Goal: Subscribe to service/newsletter

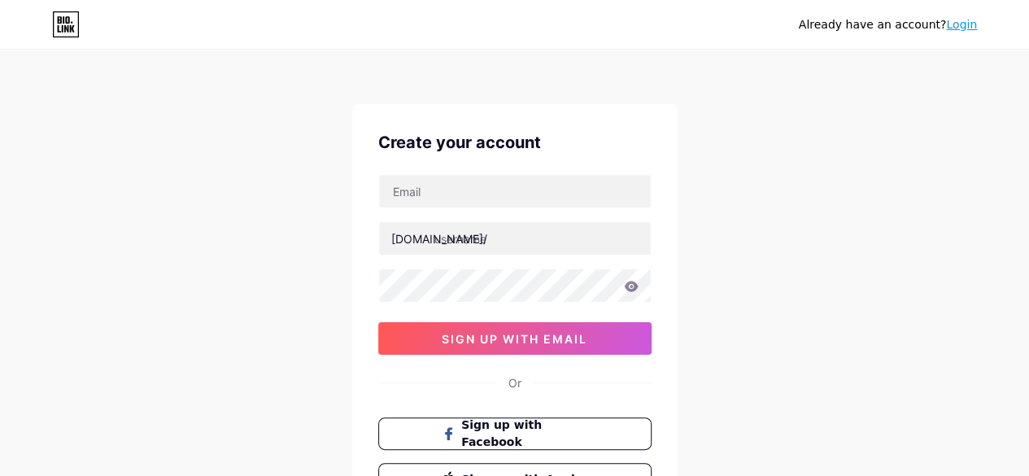
click at [568, 193] on input "text" at bounding box center [515, 191] width 272 height 33
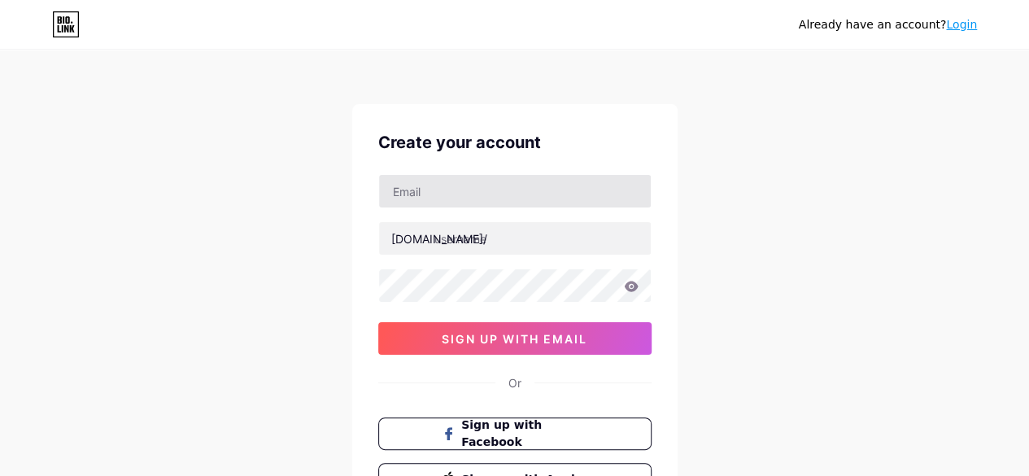
type input "[EMAIL_ADDRESS][DOMAIN_NAME]"
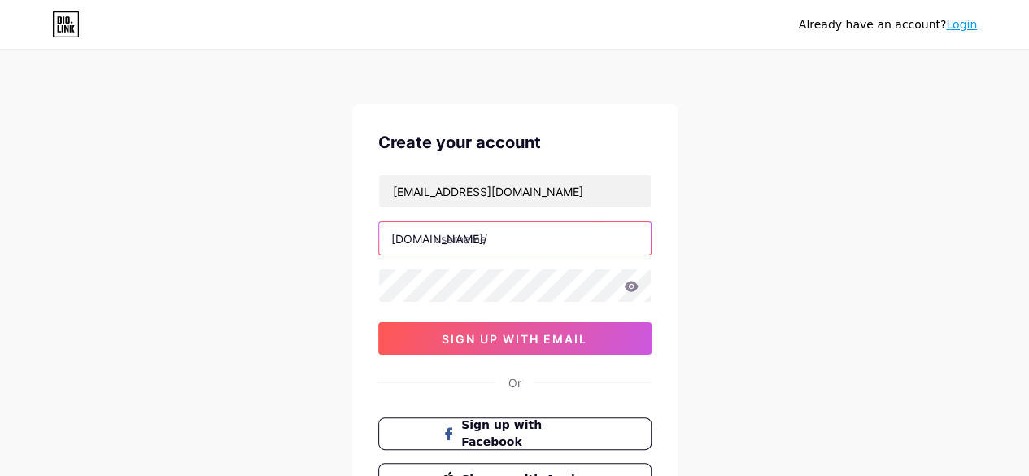
click at [557, 230] on input "text" at bounding box center [515, 238] width 272 height 33
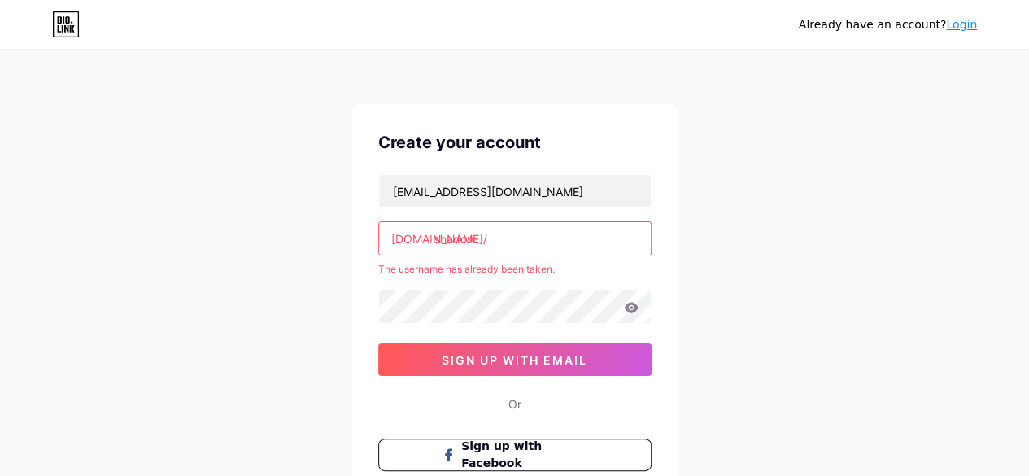
click at [538, 282] on div "[EMAIL_ADDRESS][DOMAIN_NAME] [DOMAIN_NAME]/ shadow The username has already bee…" at bounding box center [514, 275] width 273 height 202
click at [547, 243] on input "shadow" at bounding box center [515, 238] width 272 height 33
type input "s"
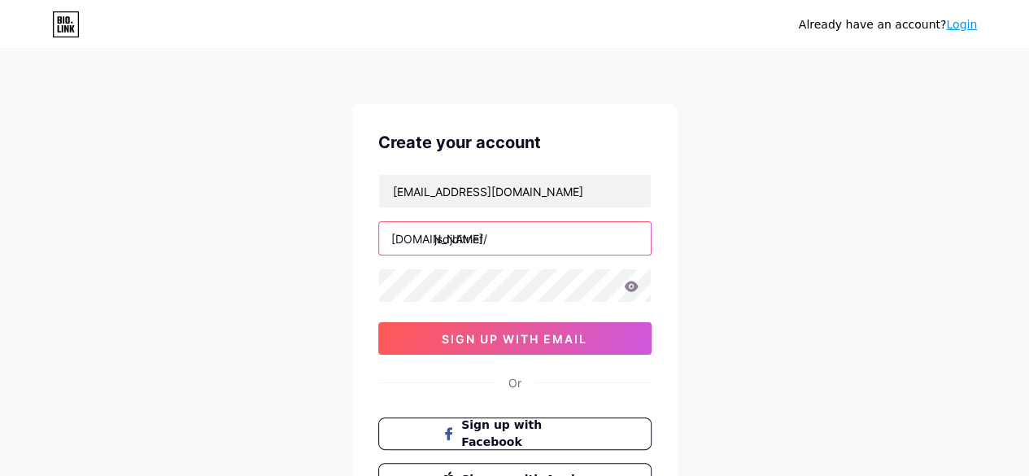
type input "jsdjditnef"
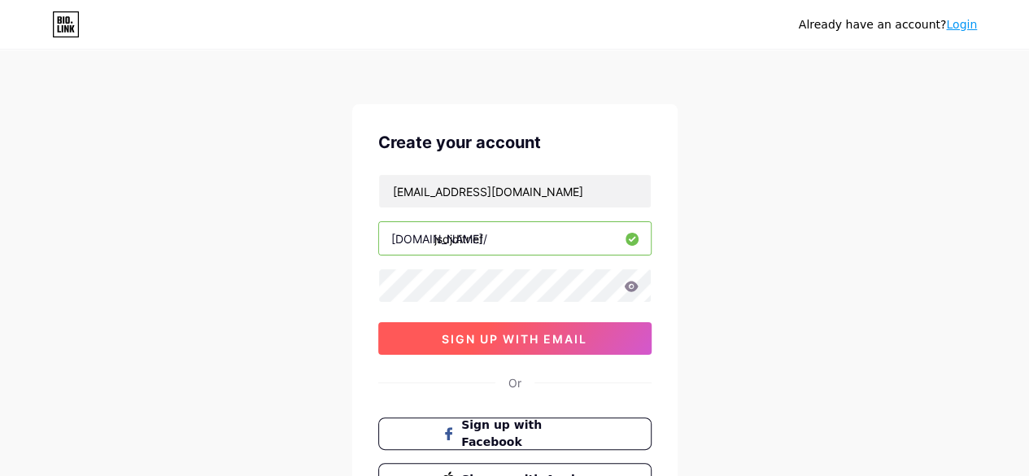
click at [575, 332] on span "sign up with email" at bounding box center [515, 339] width 146 height 14
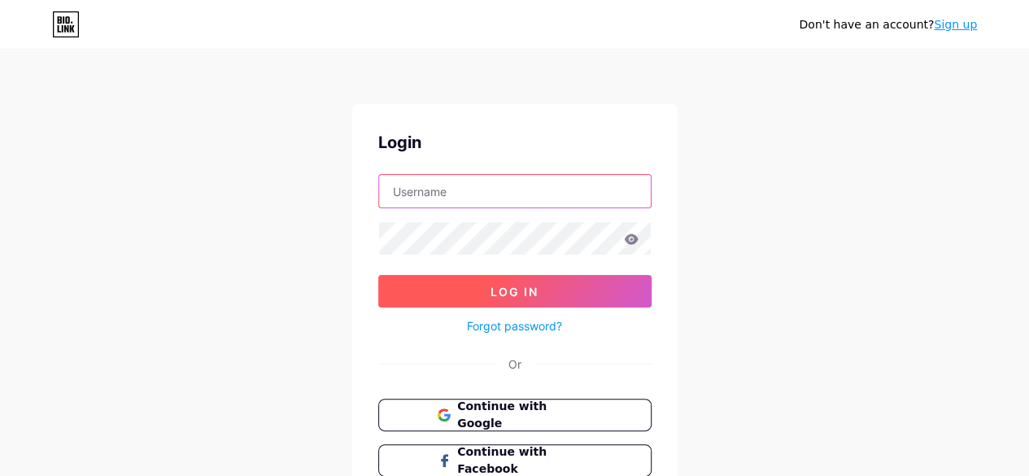
type input "[EMAIL_ADDRESS][DOMAIN_NAME]"
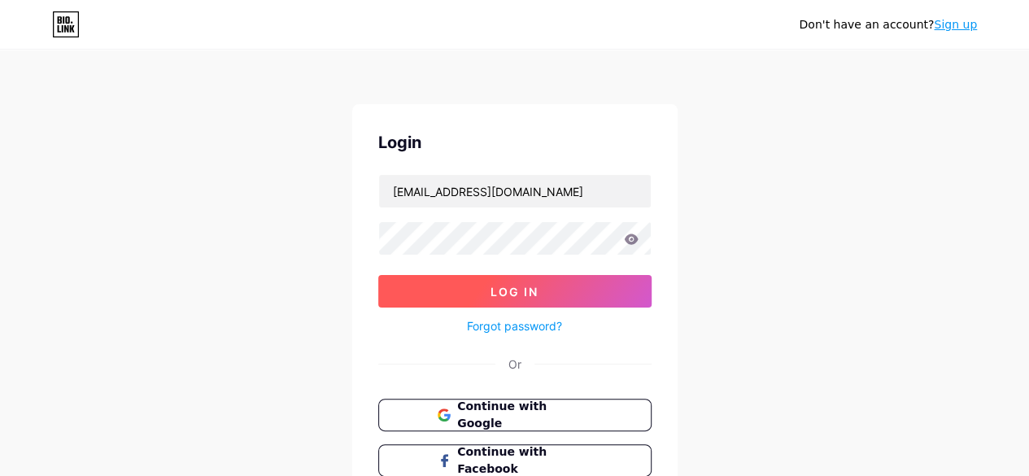
click at [536, 292] on span "Log In" at bounding box center [514, 292] width 48 height 14
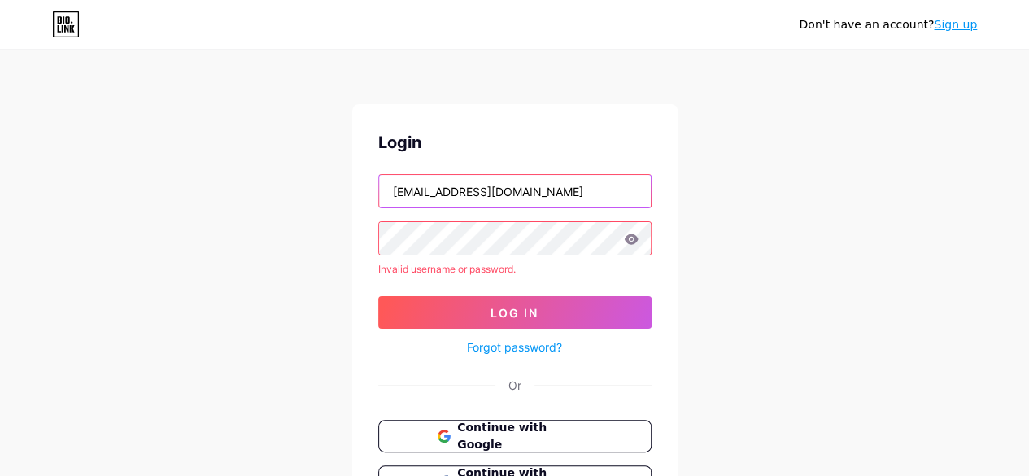
click at [607, 202] on input "[EMAIL_ADDRESS][DOMAIN_NAME]" at bounding box center [515, 191] width 272 height 33
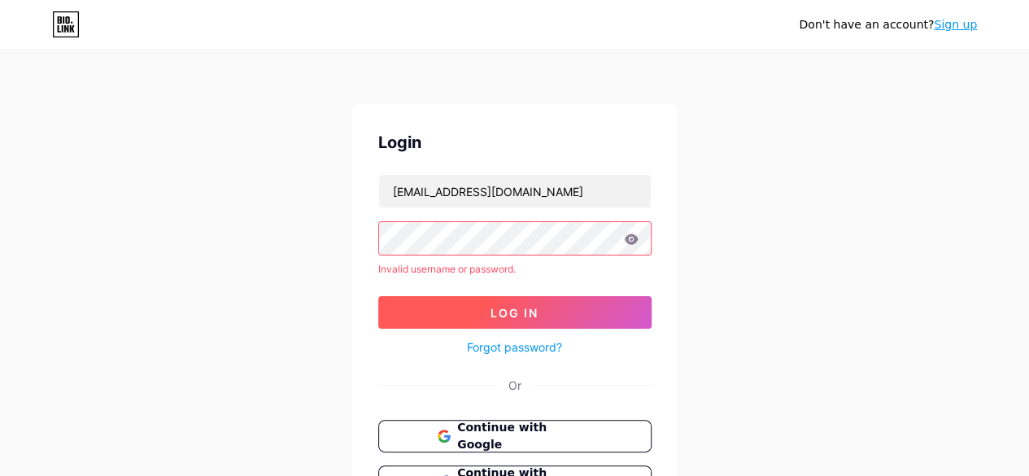
click at [571, 305] on button "Log In" at bounding box center [514, 312] width 273 height 33
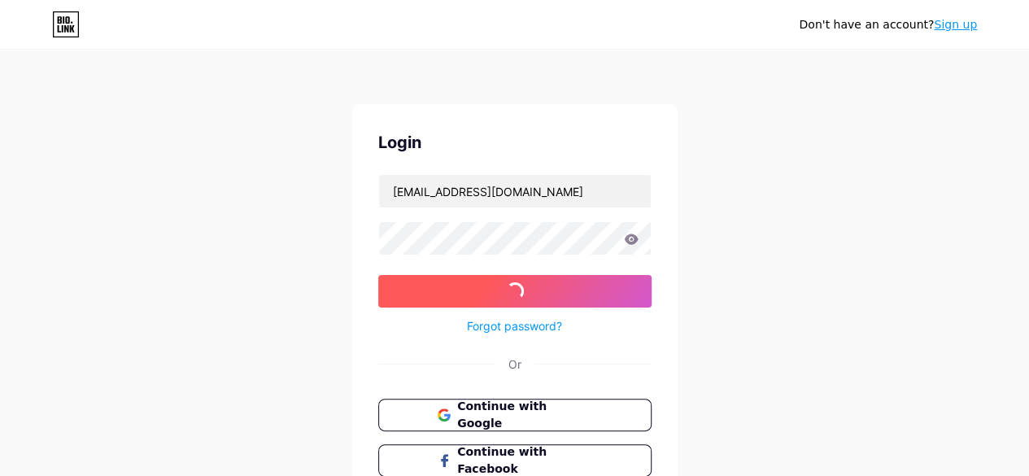
scroll to position [59, 0]
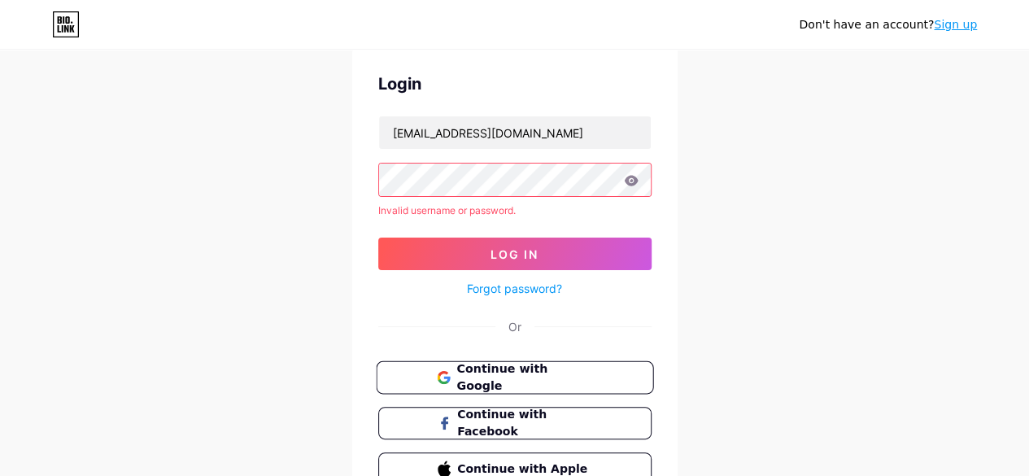
click at [550, 355] on div "Login [EMAIL_ADDRESS][DOMAIN_NAME] Invalid username or password. Log In Forgot …" at bounding box center [514, 278] width 325 height 465
click at [549, 368] on span "Continue with Google" at bounding box center [524, 377] width 136 height 35
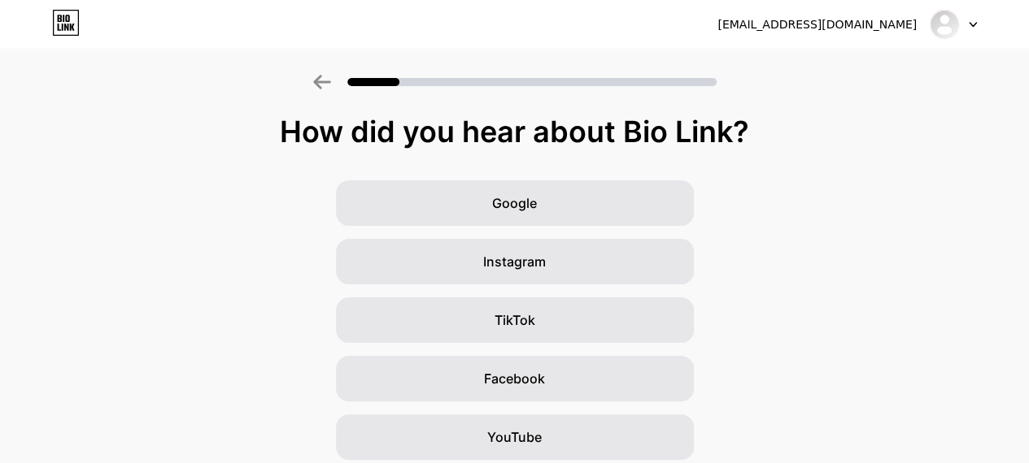
click at [963, 32] on div at bounding box center [952, 24] width 47 height 29
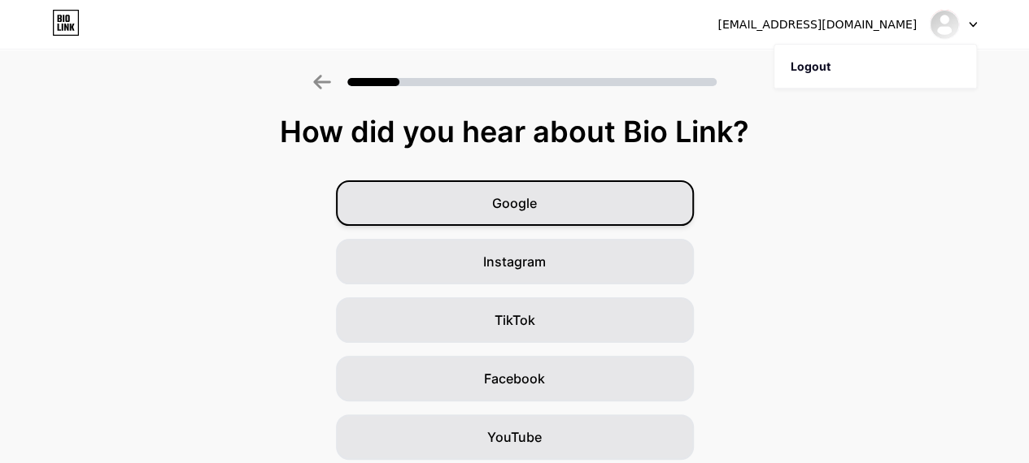
click at [546, 212] on div "Google" at bounding box center [515, 204] width 358 height 46
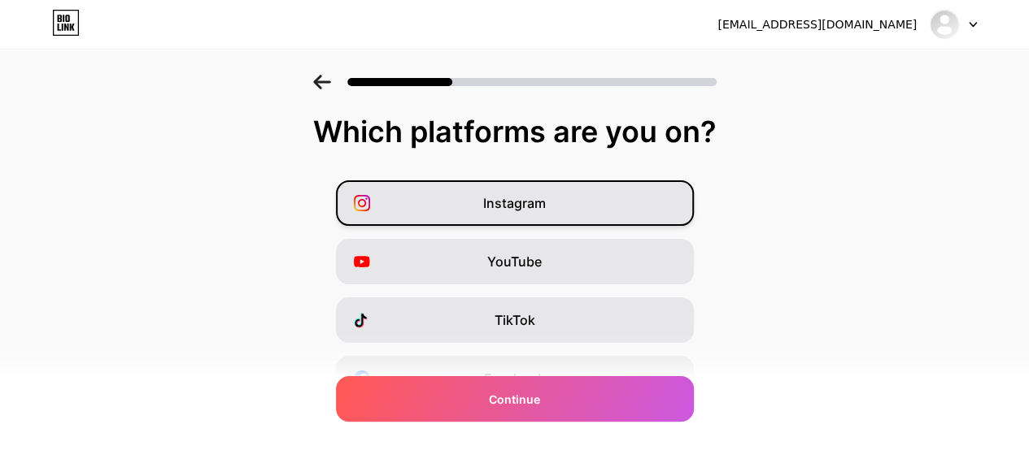
click at [563, 200] on div "Instagram" at bounding box center [515, 204] width 358 height 46
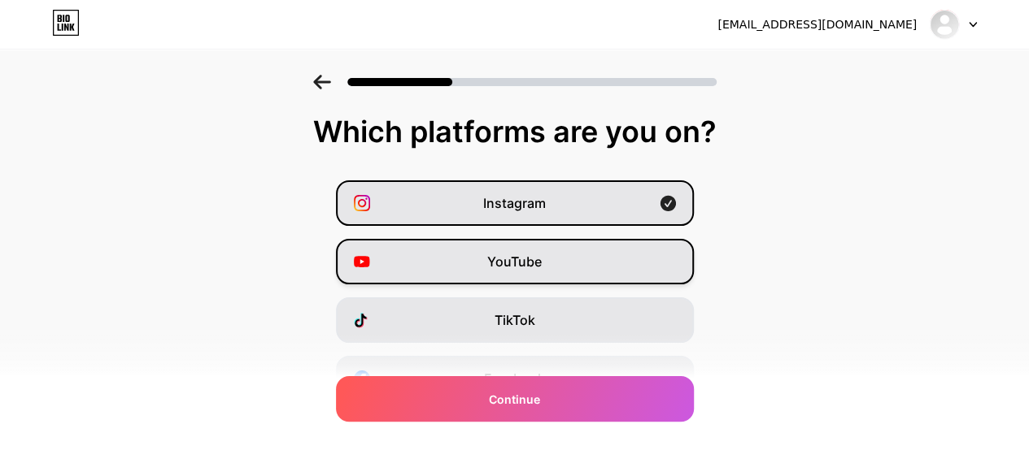
click at [542, 263] on span "YouTube" at bounding box center [514, 262] width 54 height 20
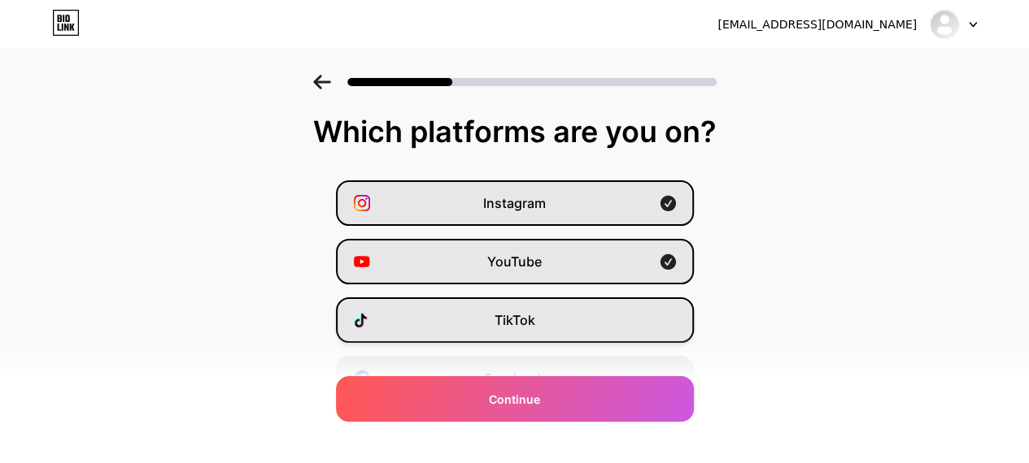
click at [535, 312] on span "TikTok" at bounding box center [514, 321] width 41 height 20
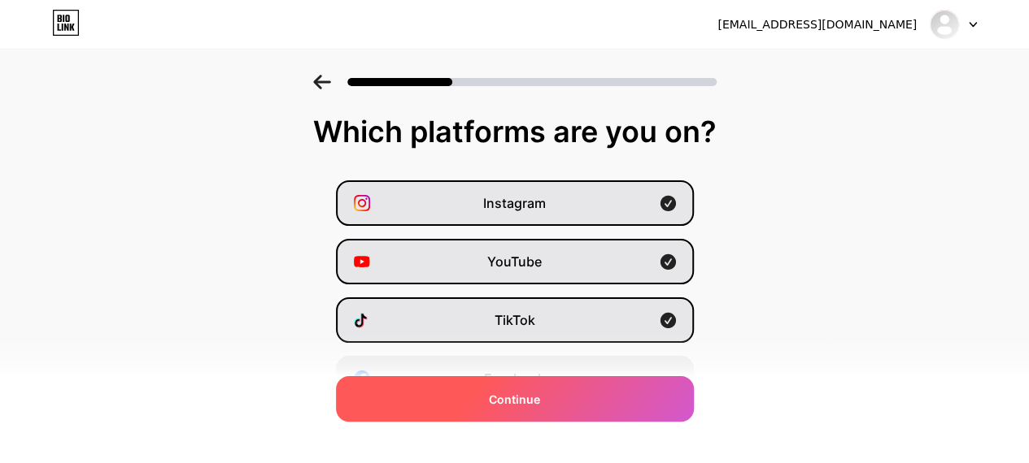
click at [540, 402] on span "Continue" at bounding box center [514, 399] width 51 height 17
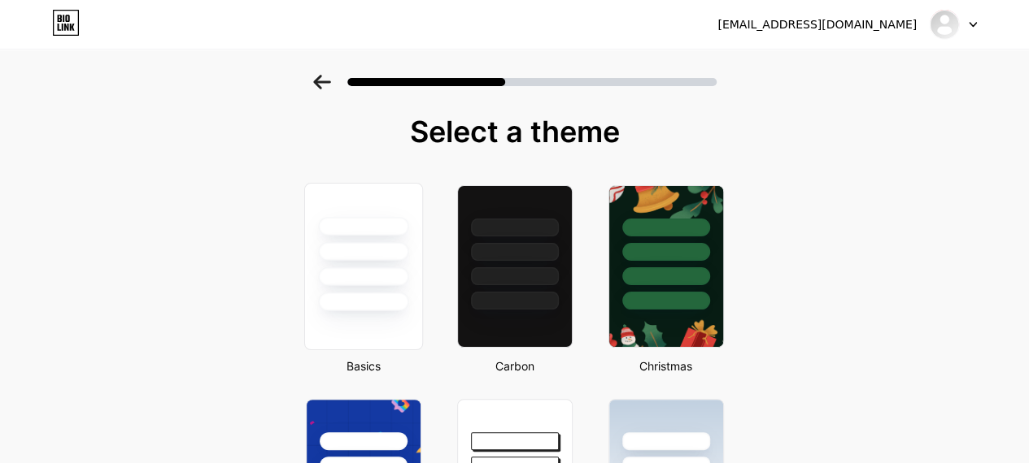
click at [345, 311] on div at bounding box center [362, 266] width 119 height 167
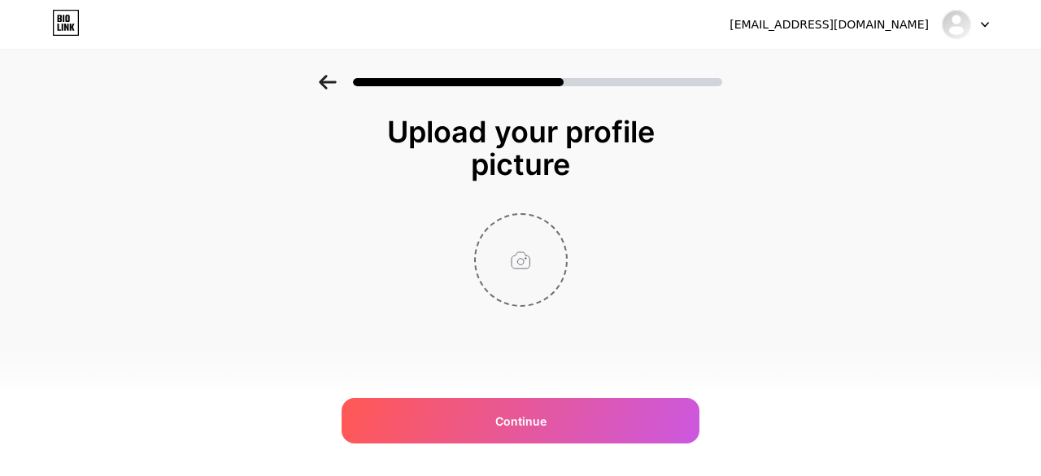
click at [507, 239] on input "file" at bounding box center [521, 260] width 90 height 90
type input "C:\fakepath\Untitled-design-1 (1) (1) (1).png"
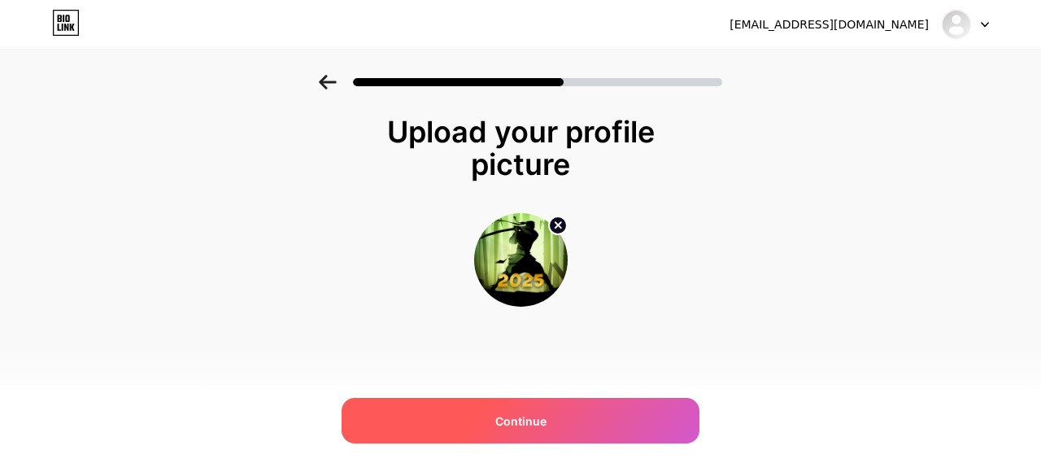
click at [542, 426] on span "Continue" at bounding box center [520, 420] width 51 height 17
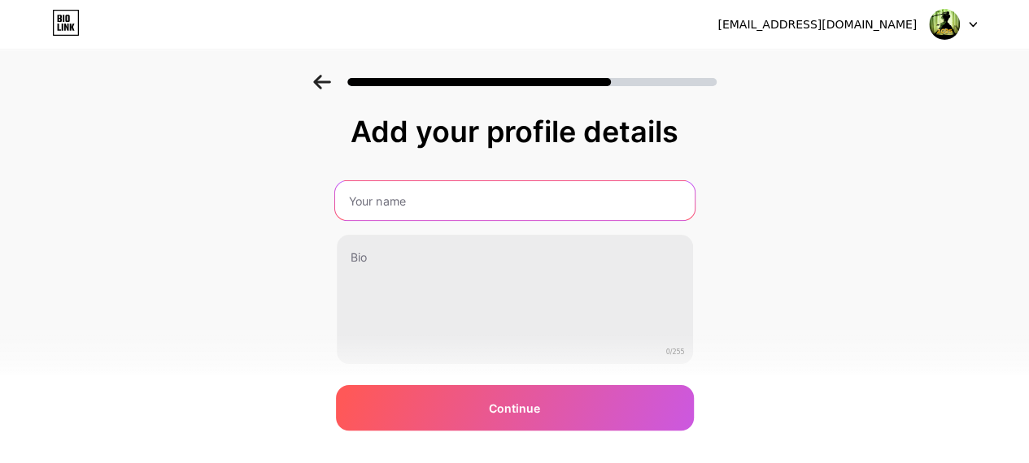
click at [510, 197] on input "text" at bounding box center [513, 200] width 359 height 39
type input "shadow fighter2"
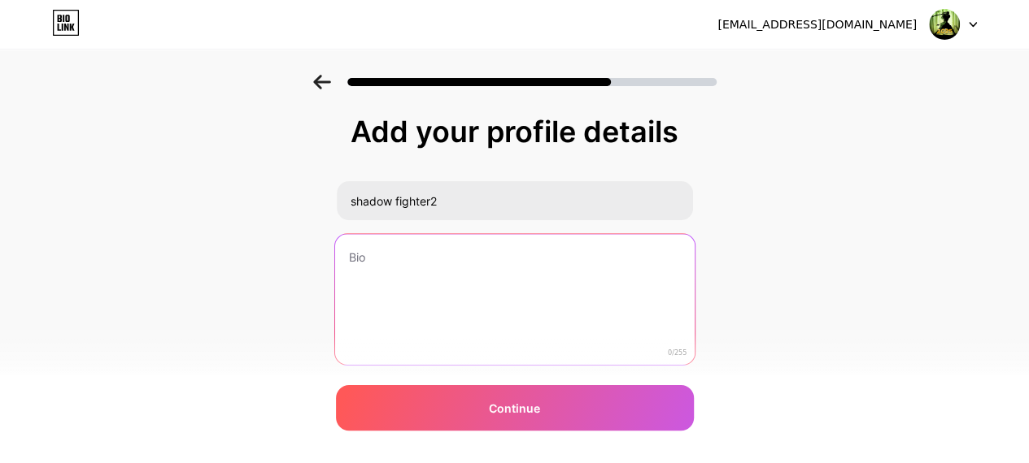
click at [449, 267] on textarea at bounding box center [513, 300] width 359 height 133
paste textarea "Shadow Fight 2 Mod APK is a modified version of the popular fighting game Shado…"
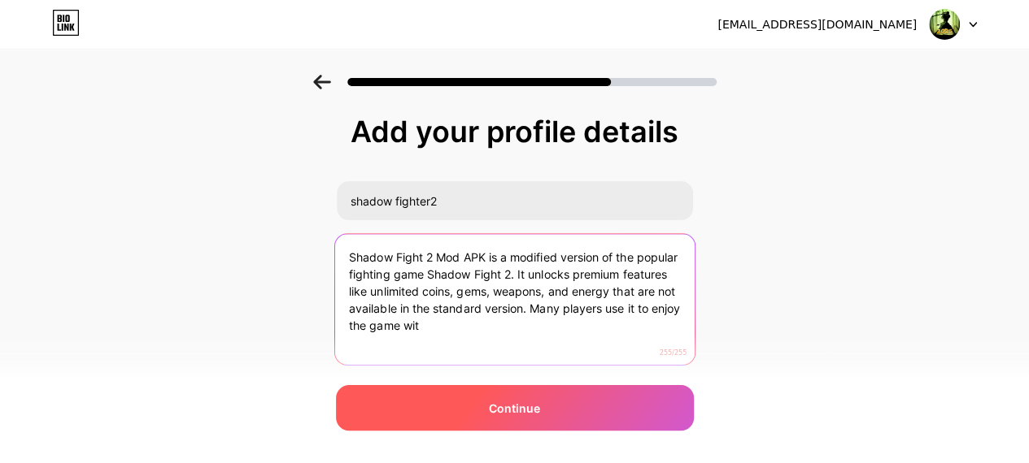
type textarea "Shadow Fight 2 Mod APK is a modified version of the popular fighting game Shado…"
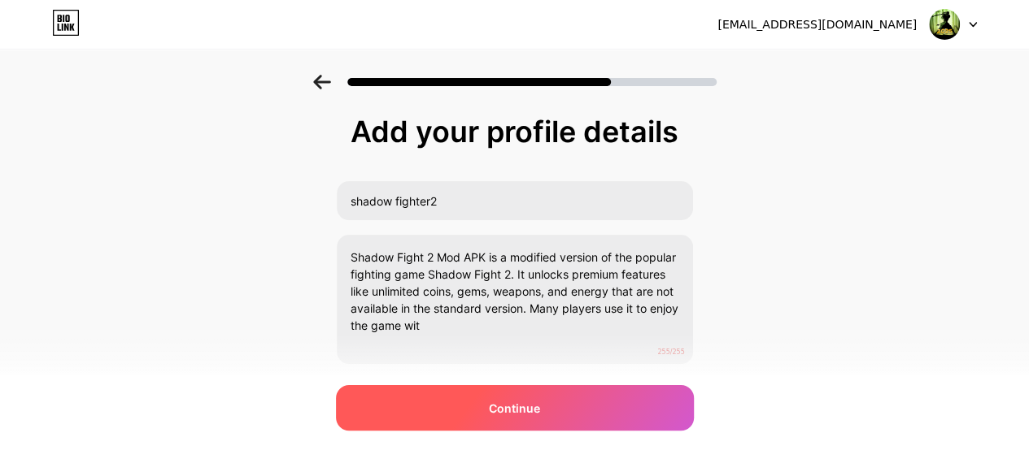
click at [539, 402] on span "Continue" at bounding box center [514, 408] width 51 height 17
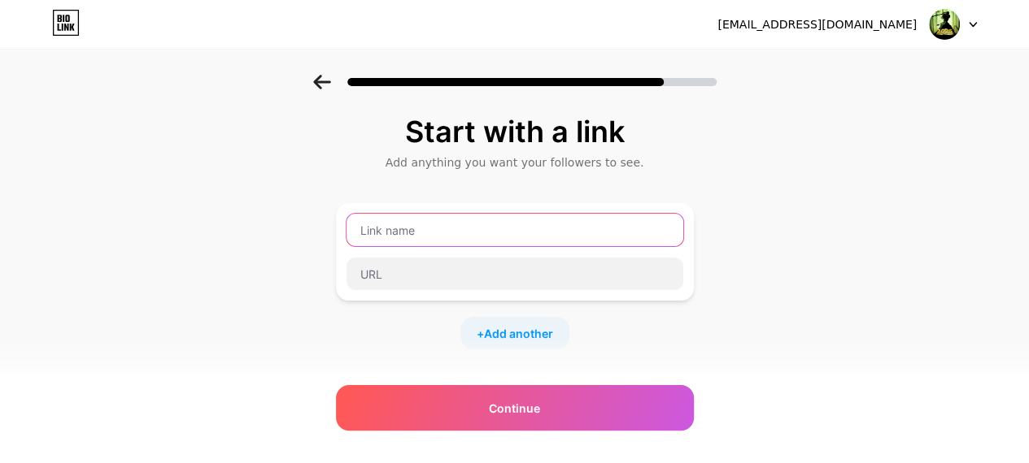
click at [573, 232] on input "text" at bounding box center [514, 230] width 337 height 33
type input "Shadow Fight 2 MOD APK"
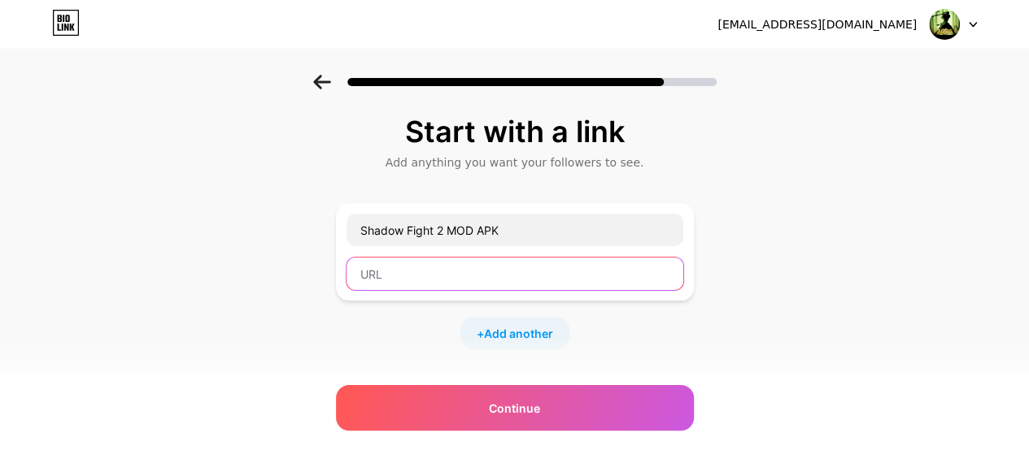
paste input "https://shadowfighter2.com/"
click at [584, 272] on input "https://shadowfighter2.com/" at bounding box center [514, 274] width 337 height 33
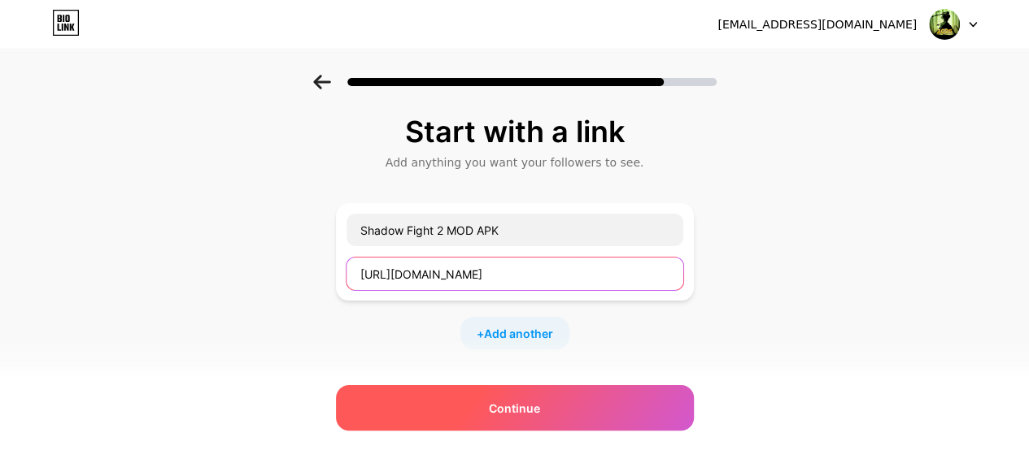
type input "https://shadowfighter2.com"
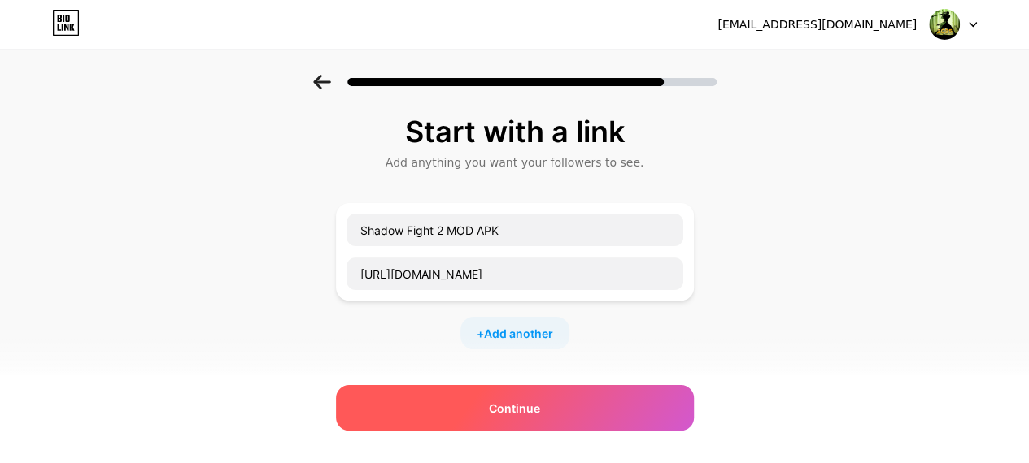
click at [524, 404] on span "Continue" at bounding box center [514, 408] width 51 height 17
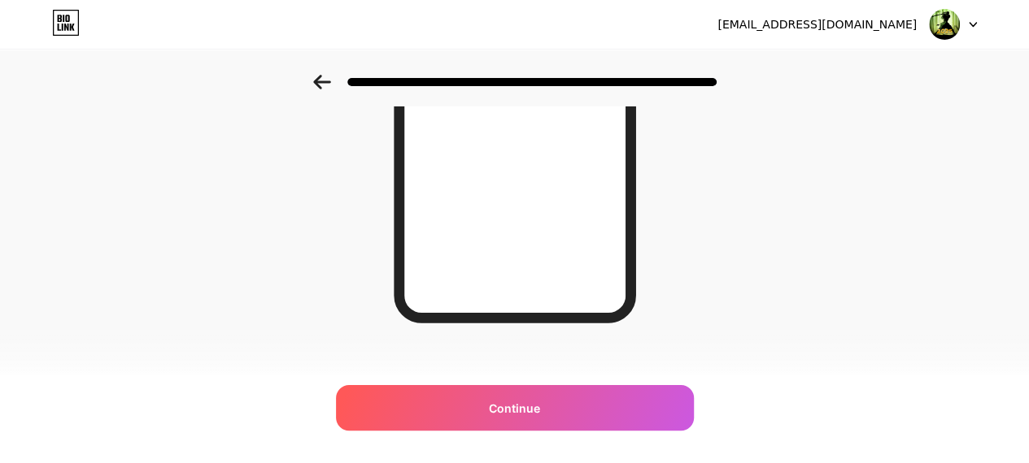
scroll to position [354, 0]
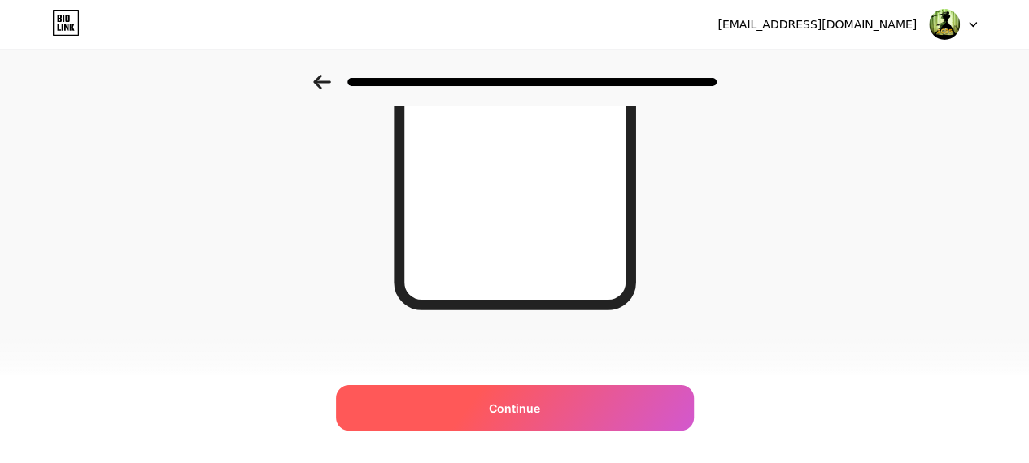
click at [568, 420] on div "Continue" at bounding box center [515, 408] width 358 height 46
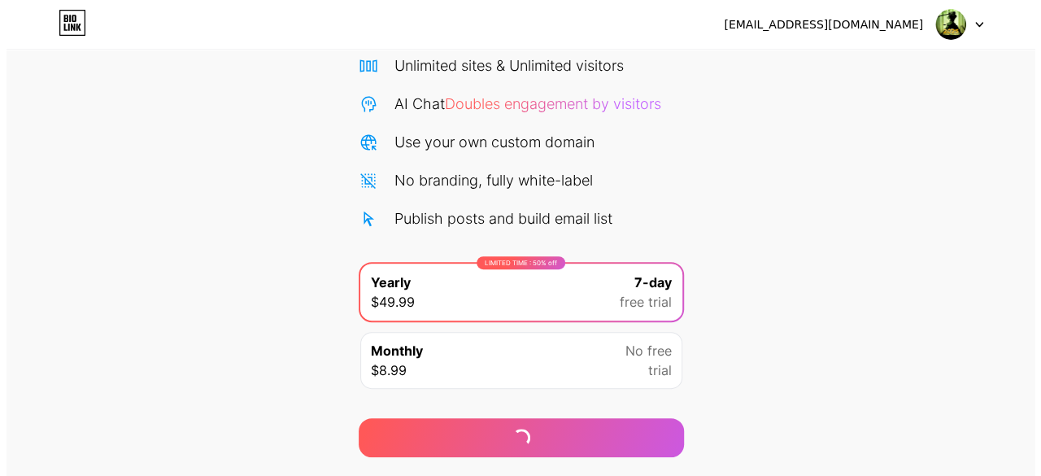
scroll to position [177, 0]
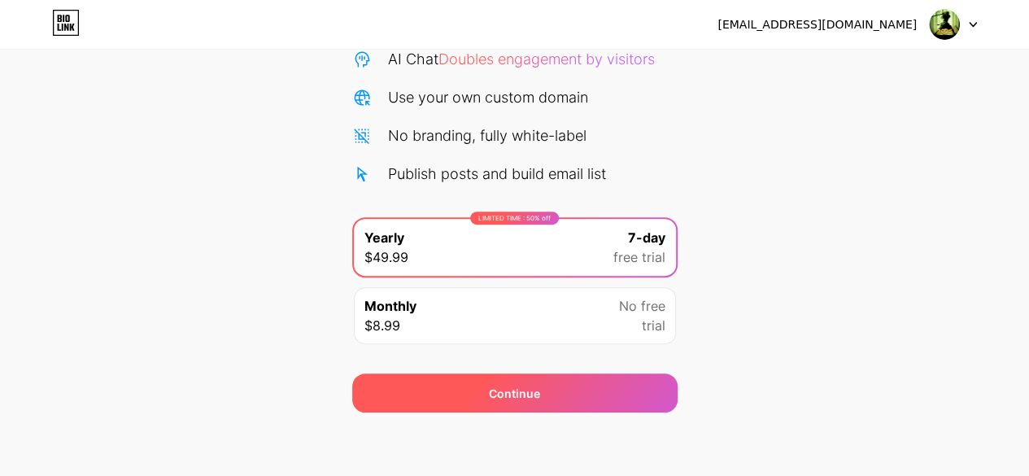
click at [585, 386] on div "Continue" at bounding box center [514, 392] width 325 height 39
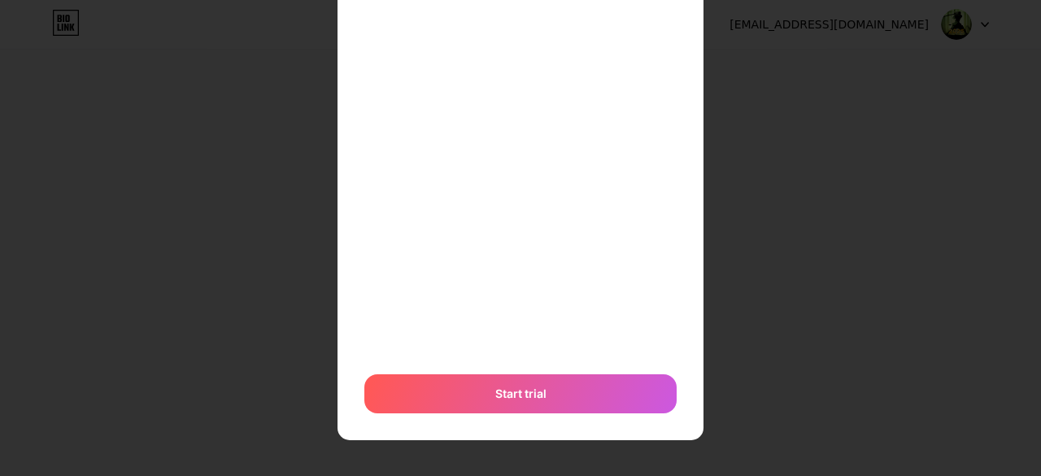
scroll to position [176, 0]
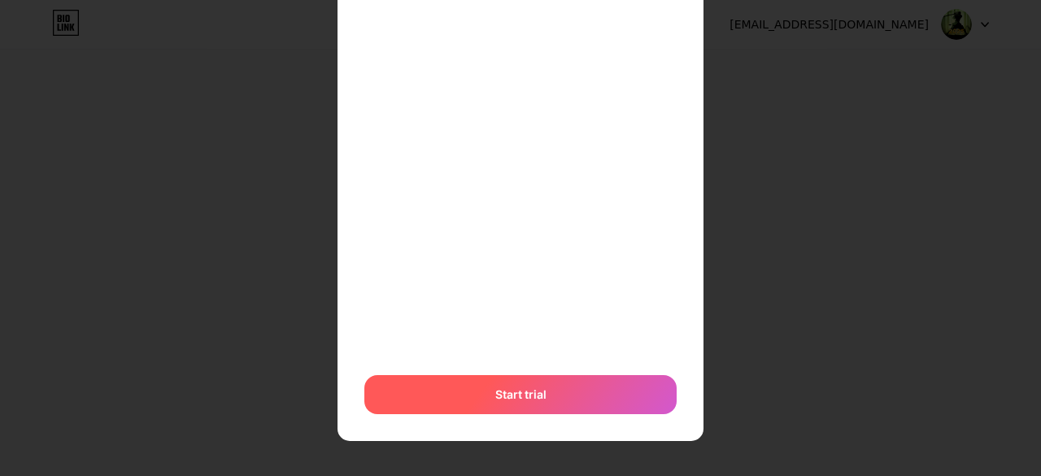
click at [555, 387] on div "Start trial" at bounding box center [520, 394] width 312 height 39
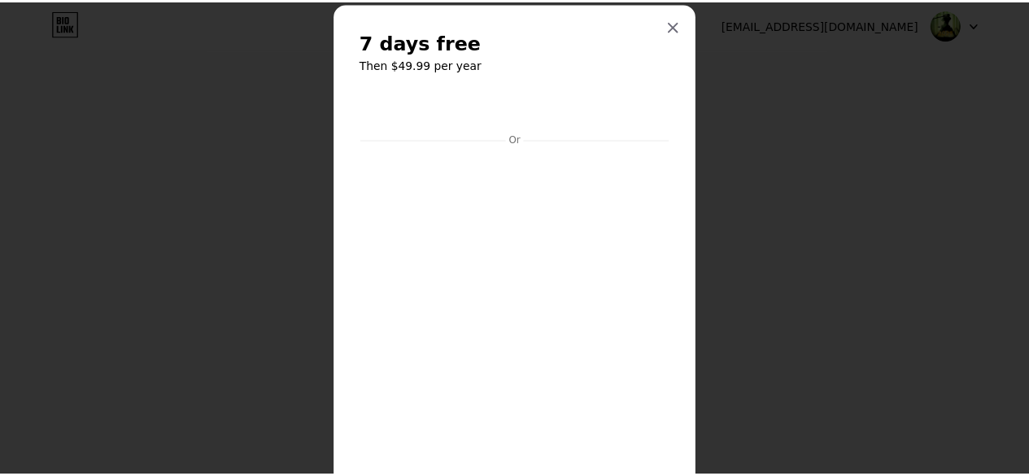
scroll to position [0, 0]
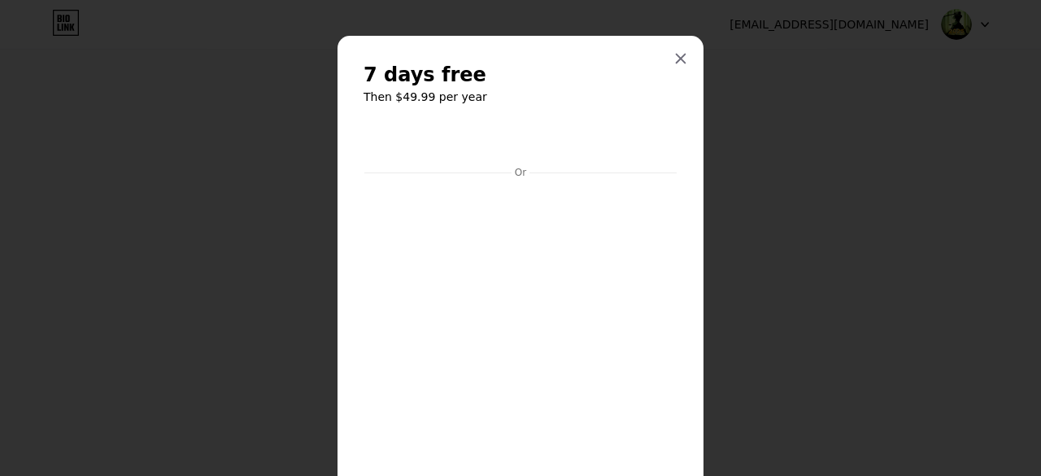
click at [840, 215] on div at bounding box center [520, 238] width 1041 height 476
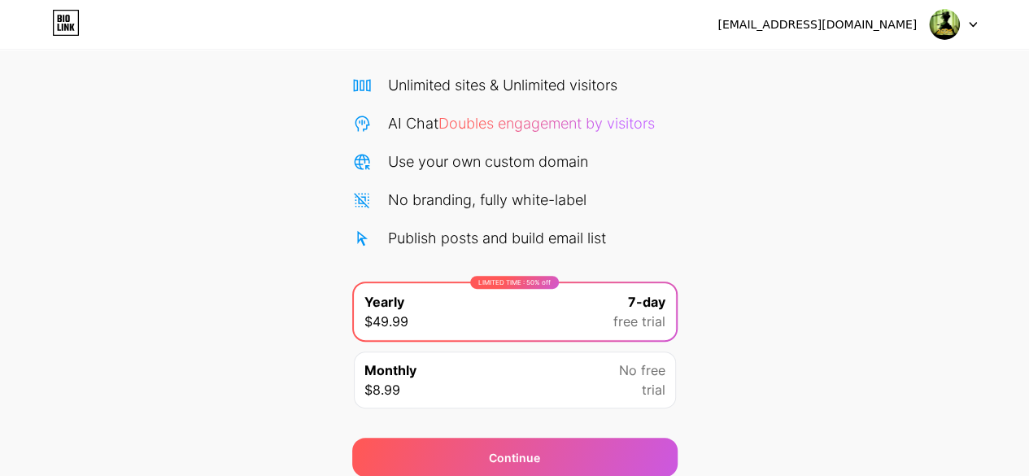
scroll to position [114, 0]
click at [633, 311] on span "free trial" at bounding box center [639, 321] width 52 height 20
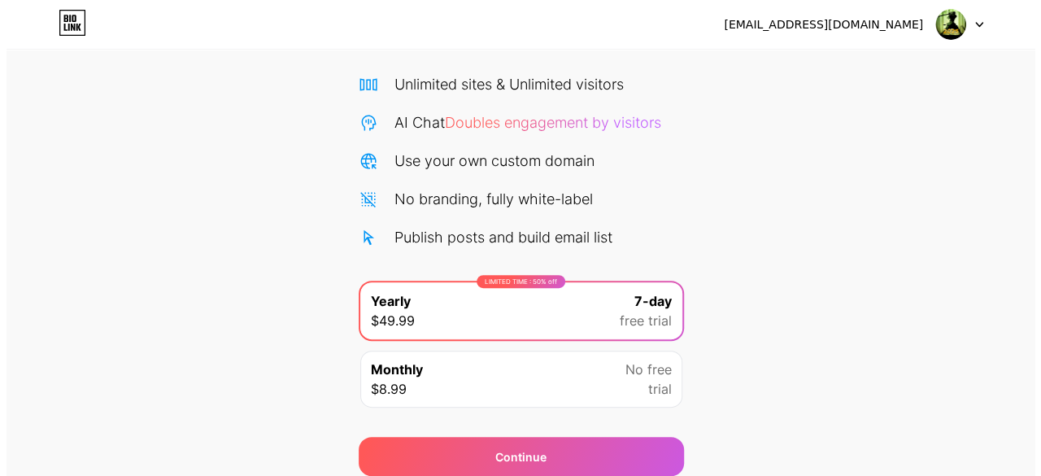
scroll to position [177, 0]
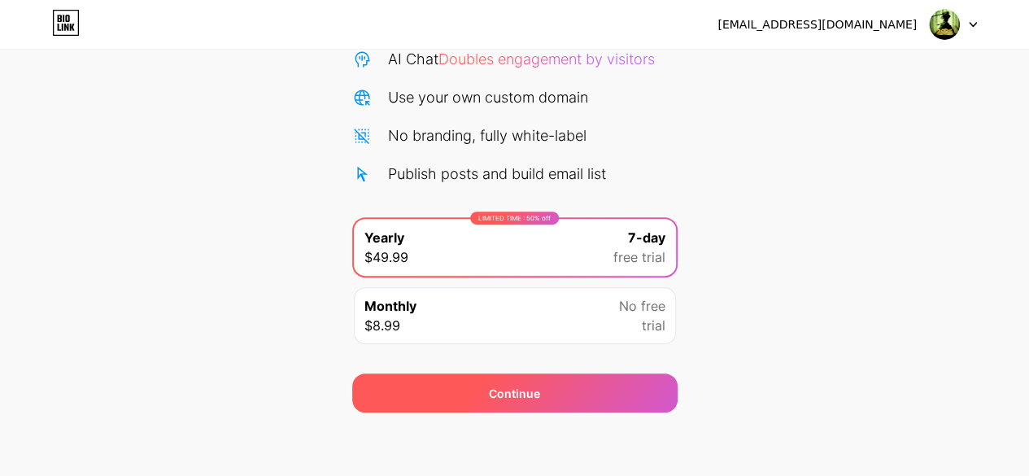
click at [594, 393] on div "Continue" at bounding box center [514, 392] width 325 height 39
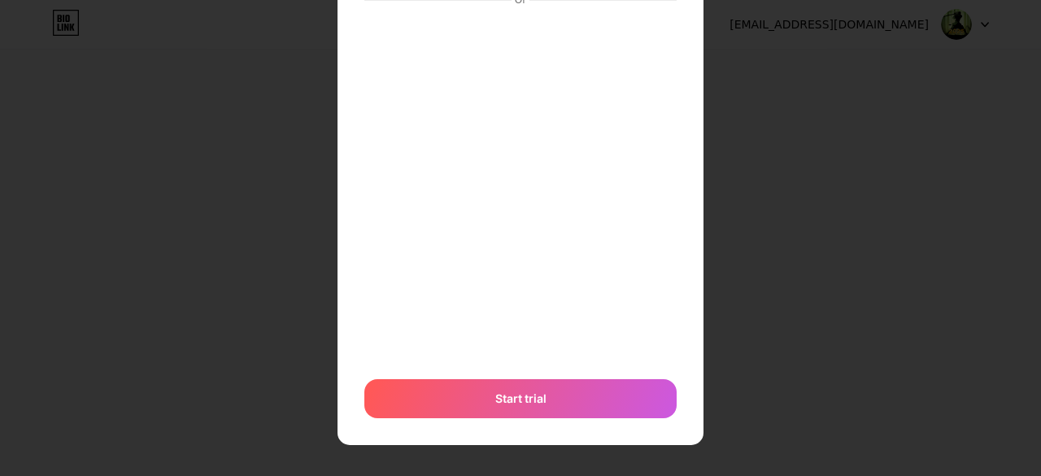
scroll to position [176, 0]
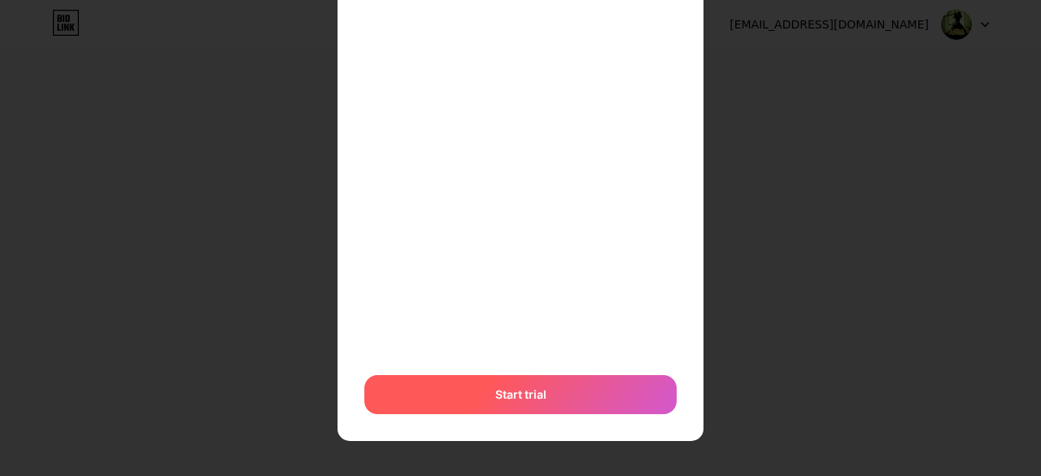
click at [620, 398] on div "Start trial" at bounding box center [520, 394] width 312 height 39
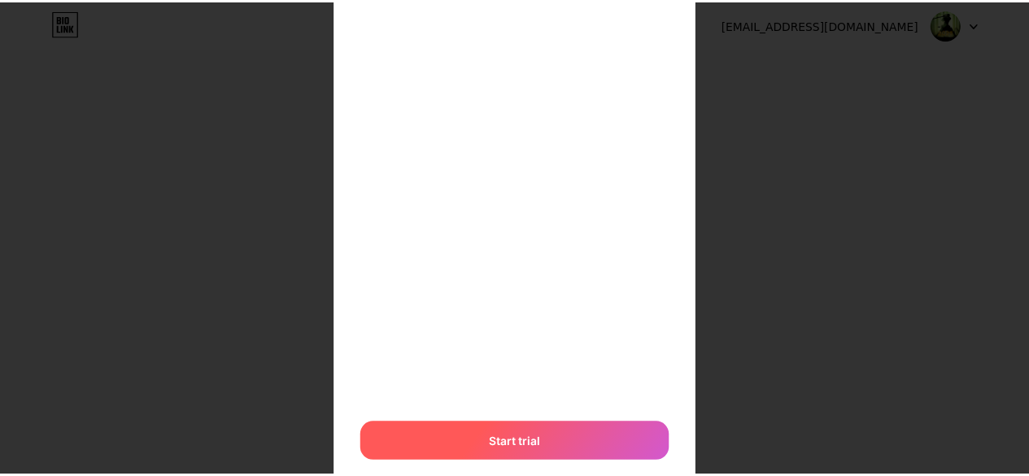
scroll to position [0, 0]
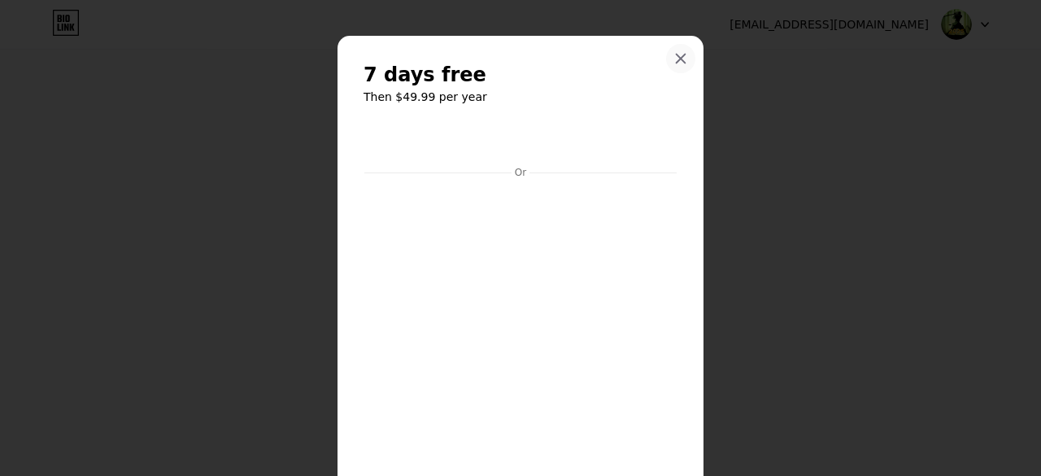
click at [676, 59] on icon at bounding box center [680, 58] width 9 height 9
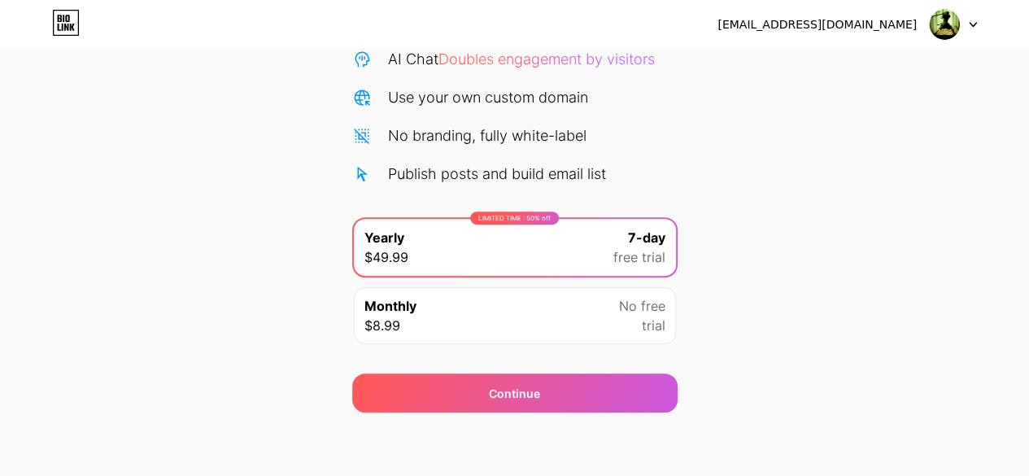
click at [974, 26] on icon at bounding box center [972, 25] width 8 height 6
click at [868, 33] on div "[EMAIL_ADDRESS][DOMAIN_NAME]" at bounding box center [816, 24] width 199 height 17
click at [277, 115] on div "Start your 7 day free trial Cancel anytime. We will send you an email 2 days be…" at bounding box center [514, 155] width 1029 height 515
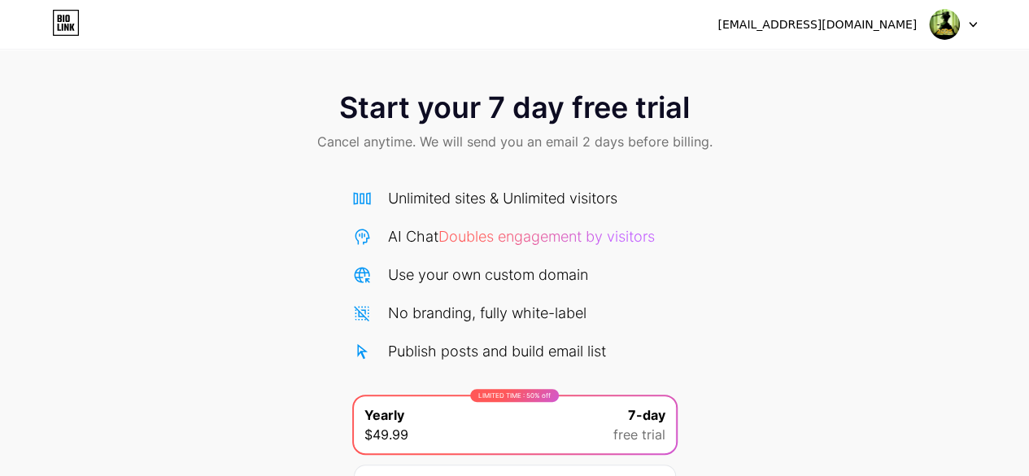
scroll to position [177, 0]
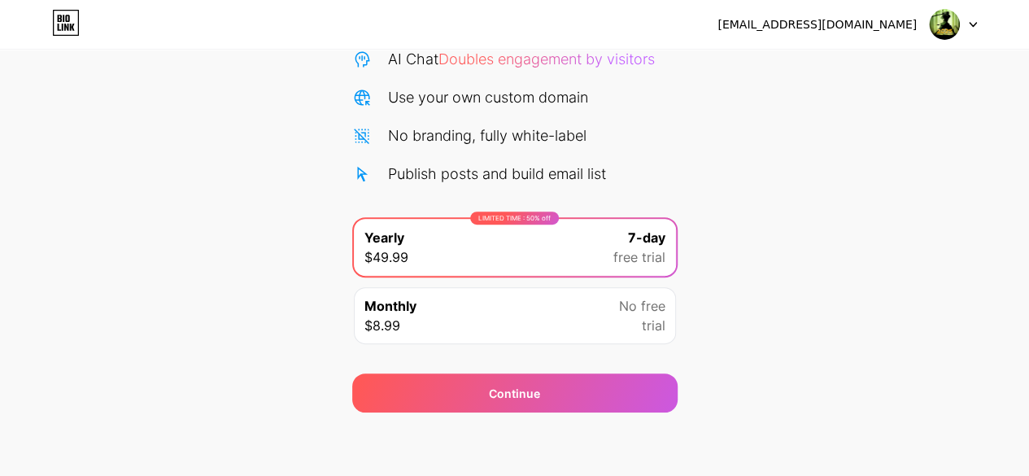
click at [589, 227] on div "LIMITED TIME : 50% off Yearly $49.99 7-day free trial" at bounding box center [515, 247] width 322 height 57
click at [629, 247] on span "free trial" at bounding box center [639, 257] width 52 height 20
click at [592, 295] on div "Monthly $8.99 No free trial" at bounding box center [515, 315] width 322 height 57
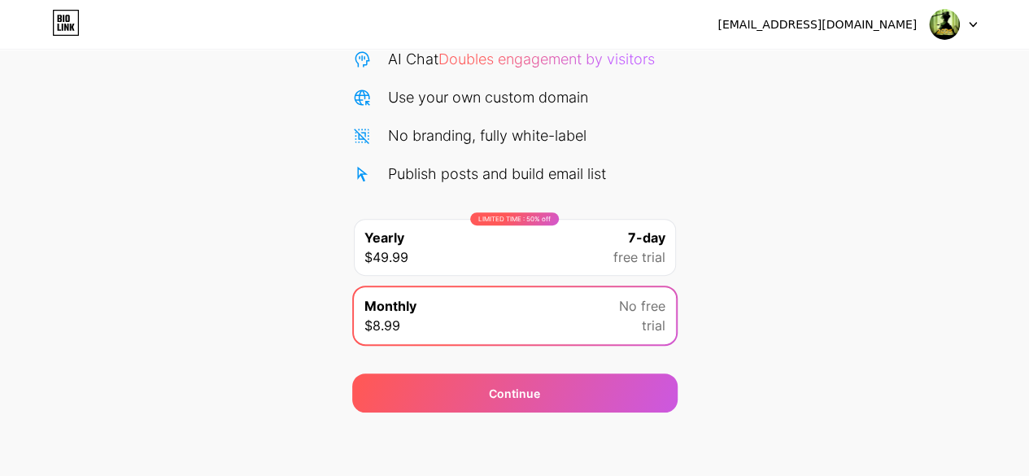
click at [629, 253] on span "free trial" at bounding box center [639, 257] width 52 height 20
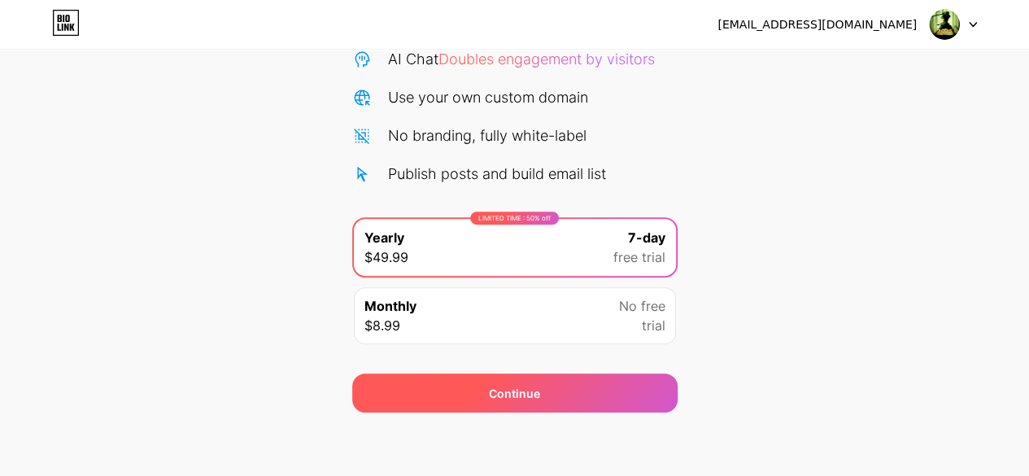
click at [584, 378] on div "Continue" at bounding box center [514, 392] width 325 height 39
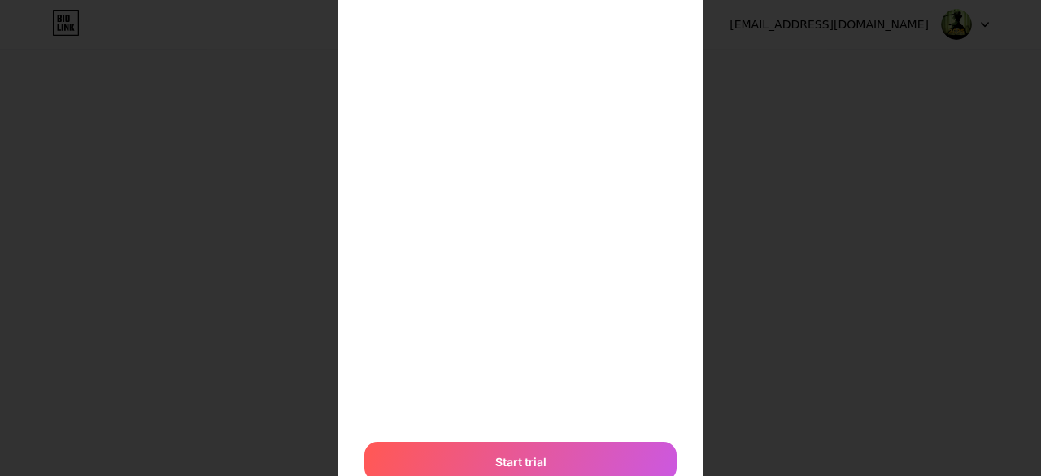
scroll to position [486, 0]
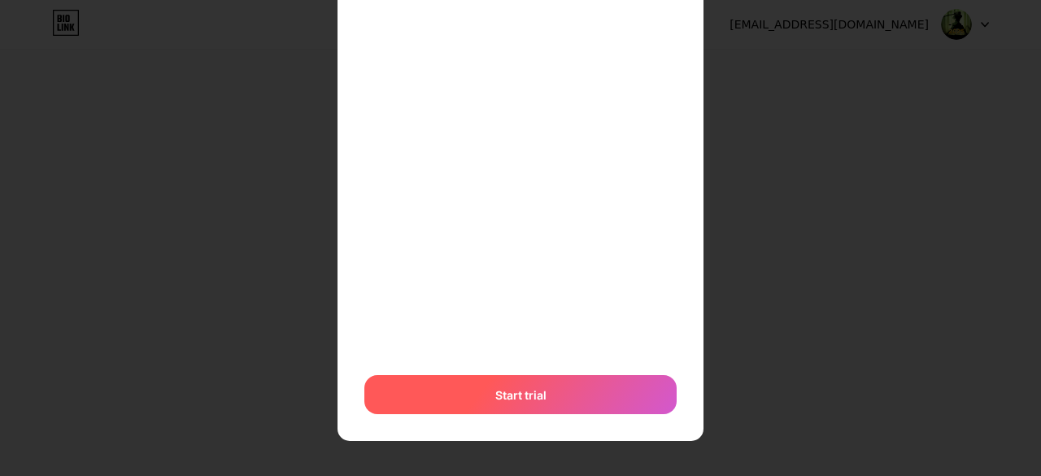
click at [555, 394] on div "Start trial" at bounding box center [520, 394] width 312 height 39
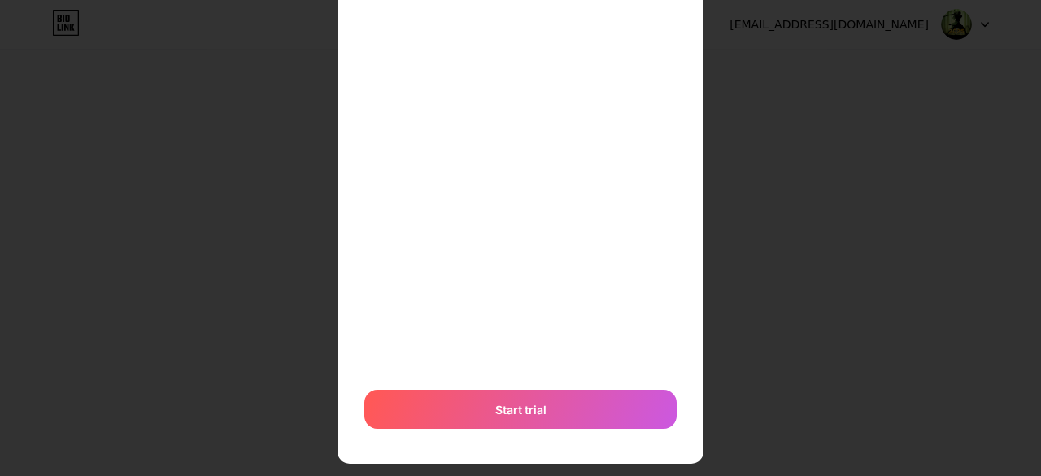
scroll to position [494, 0]
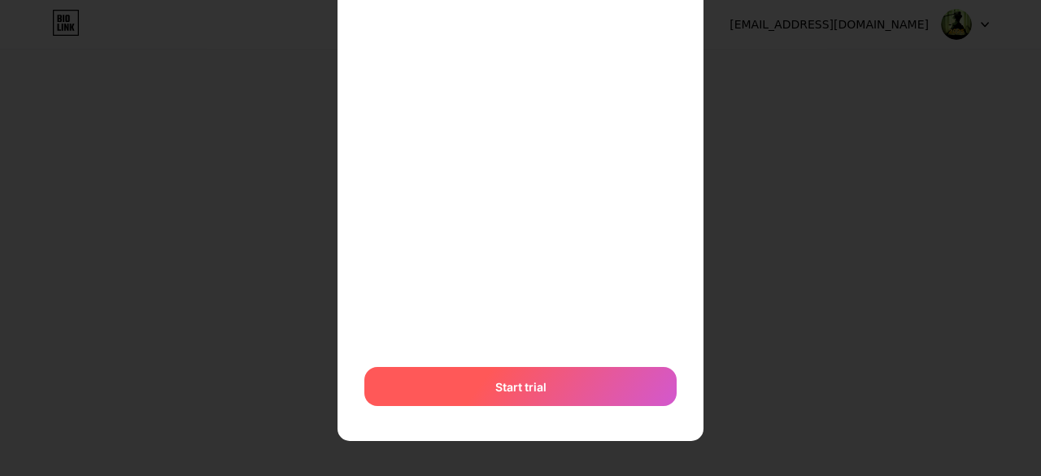
click at [522, 375] on div "Start trial" at bounding box center [520, 386] width 312 height 39
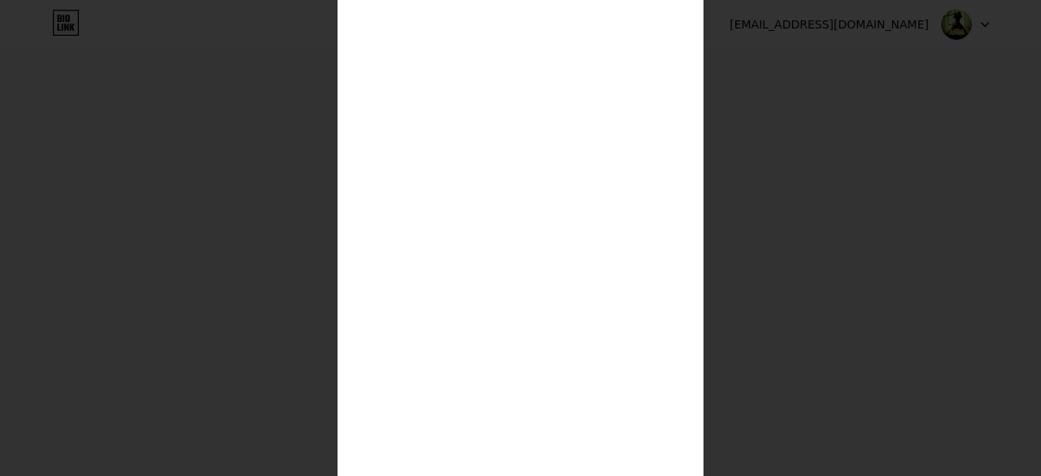
scroll to position [190, 0]
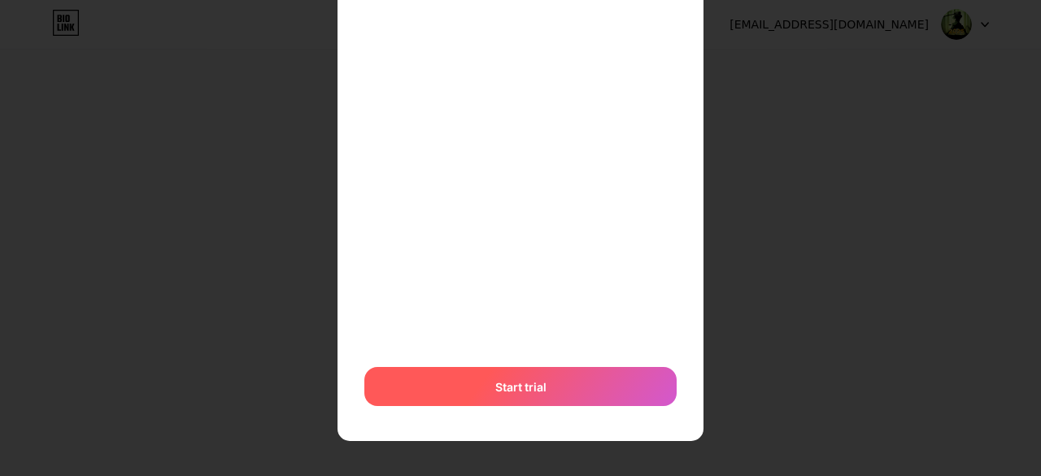
click at [511, 380] on span "Start trial" at bounding box center [520, 386] width 51 height 17
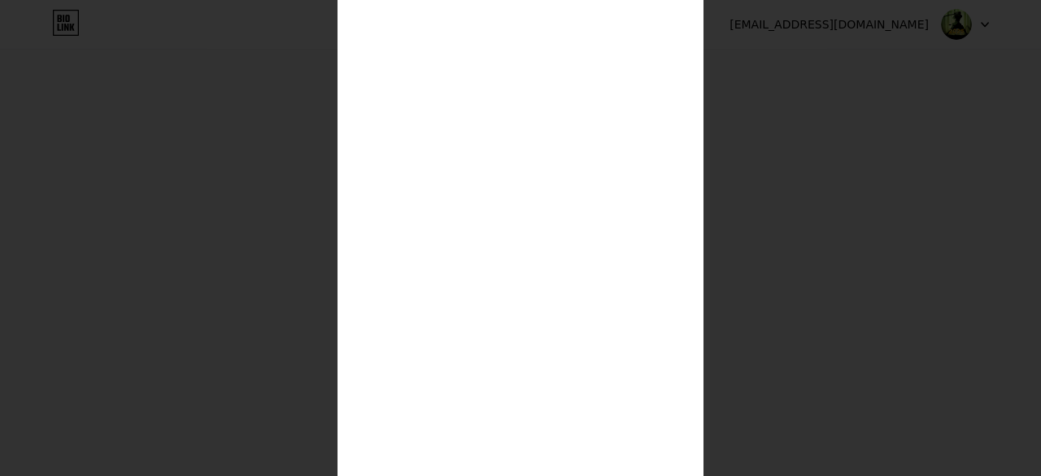
scroll to position [486, 0]
